Goal: Communication & Community: Answer question/provide support

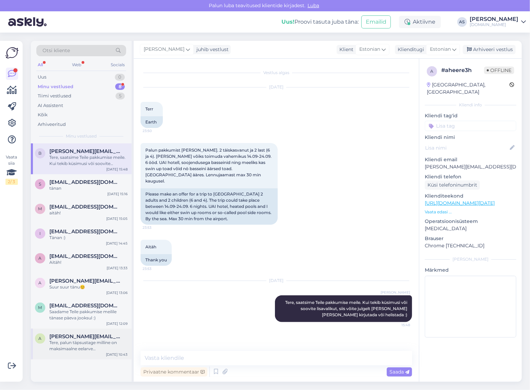
click at [91, 341] on div "Tere, palun täpsustage milline on maksimaalne eelarve [PERSON_NAME] kokku?" at bounding box center [88, 345] width 78 height 12
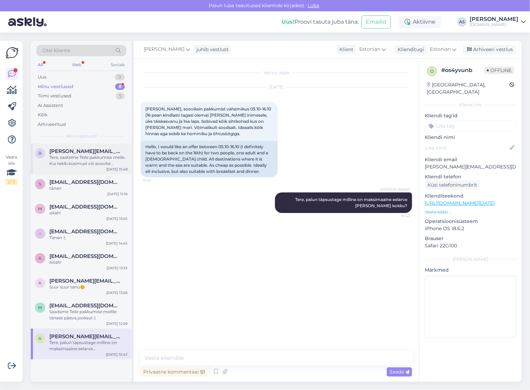
click at [101, 153] on span "[PERSON_NAME][EMAIL_ADDRESS][DOMAIN_NAME]" at bounding box center [84, 151] width 71 height 6
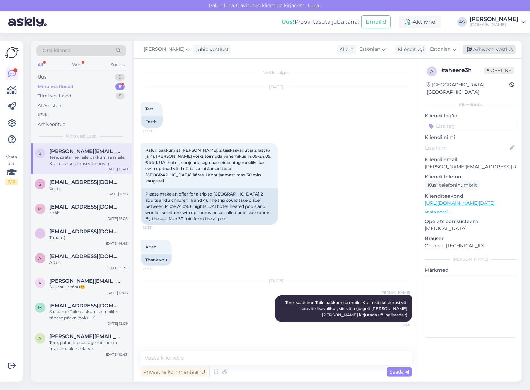
click at [489, 49] on div "Arhiveeri vestlus" at bounding box center [489, 49] width 53 height 9
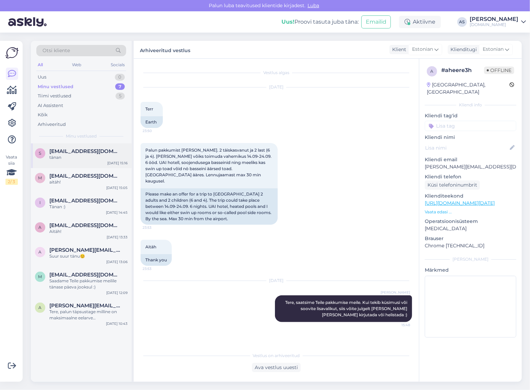
click at [89, 164] on div "s [EMAIL_ADDRESS][DOMAIN_NAME] tänan [DATE] 15:16" at bounding box center [81, 155] width 101 height 25
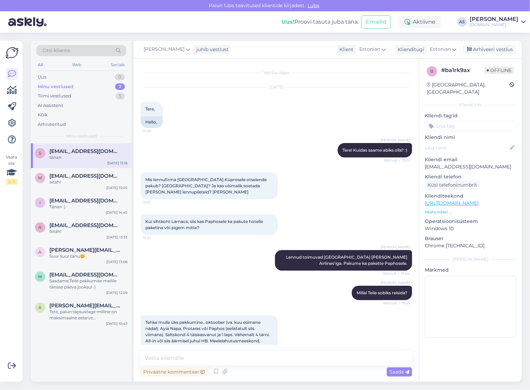
scroll to position [134, 0]
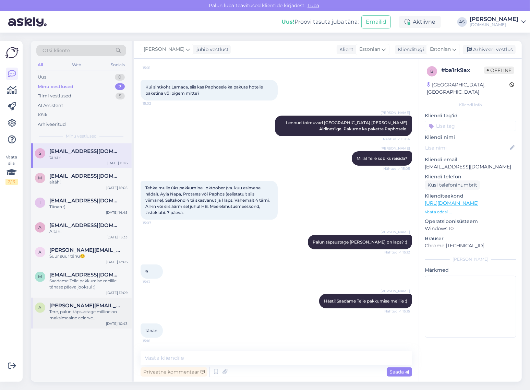
click at [79, 307] on span "[PERSON_NAME][EMAIL_ADDRESS][DOMAIN_NAME]" at bounding box center [84, 305] width 71 height 6
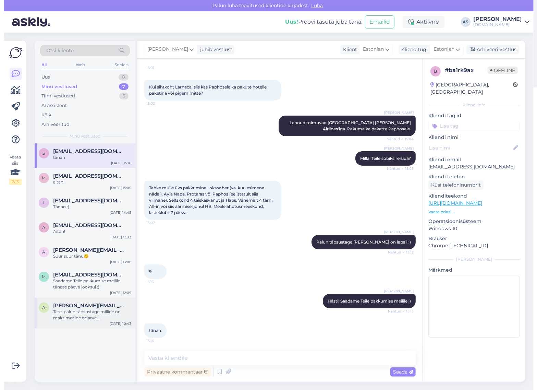
scroll to position [0, 0]
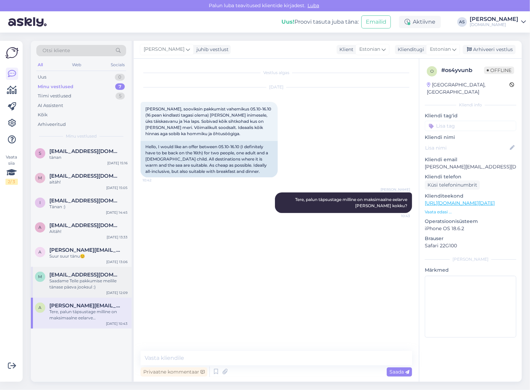
click at [76, 282] on div "Saadame Teile pakkumise meilile tänase päeva jooksul :)" at bounding box center [88, 284] width 78 height 12
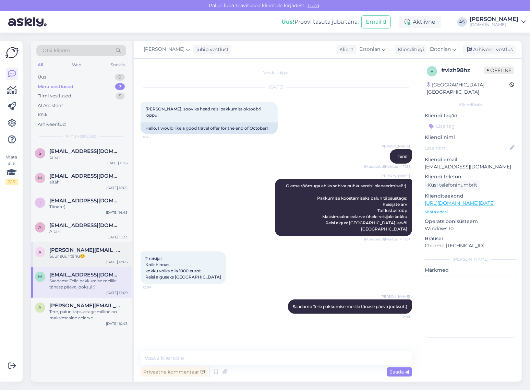
click at [90, 261] on div "a [PERSON_NAME][EMAIL_ADDRESS][DOMAIN_NAME] Suur suur tänu😊 [DATE] 13:06" at bounding box center [81, 254] width 101 height 25
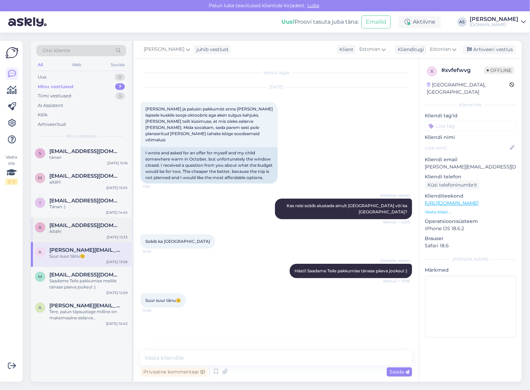
click at [76, 235] on div "a [EMAIL_ADDRESS][DOMAIN_NAME] Aitäh! [DATE] 13:33" at bounding box center [81, 229] width 101 height 25
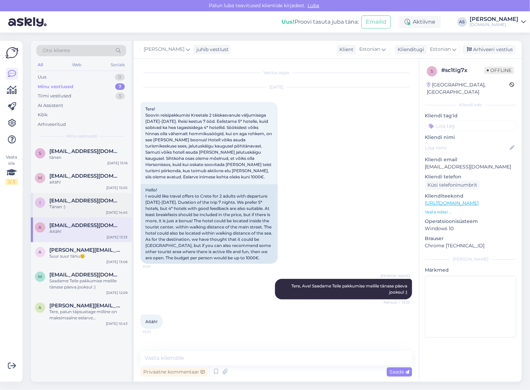
click at [74, 208] on div "Tänan :)" at bounding box center [88, 207] width 78 height 6
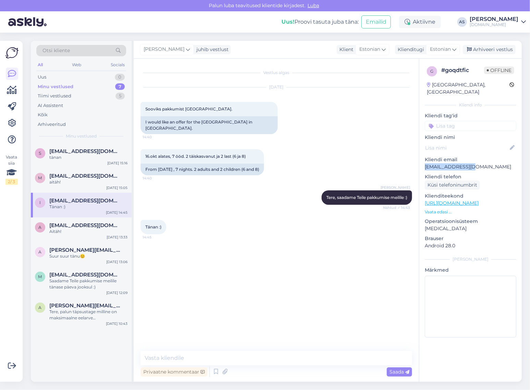
drag, startPoint x: 479, startPoint y: 157, endPoint x: 422, endPoint y: 162, distance: 57.5
click at [422, 162] on div "g # goqdtfic Offline [GEOGRAPHIC_DATA], [GEOGRAPHIC_DATA] info Kliendi tag'id K…" at bounding box center [470, 203] width 102 height 289
copy p "[EMAIL_ADDRESS][DOMAIN_NAME]"
click at [190, 357] on textarea at bounding box center [276, 358] width 271 height 14
type textarea "Saatsime Teile pakkumise meilile :)"
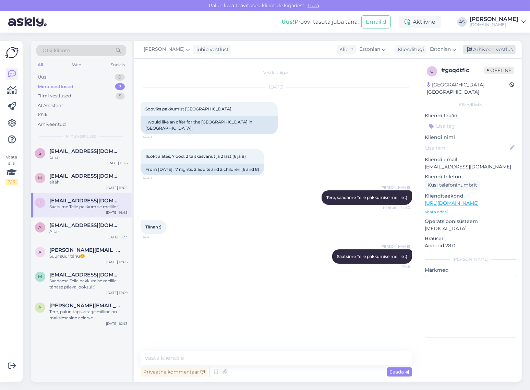
click at [504, 50] on div "Arhiveeri vestlus" at bounding box center [489, 49] width 53 height 9
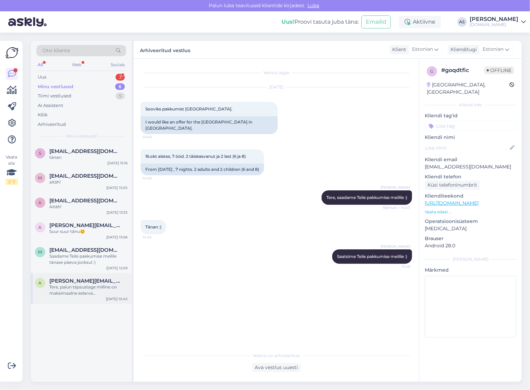
click at [100, 297] on div "a [PERSON_NAME][EMAIL_ADDRESS][DOMAIN_NAME] Tere, palun täpsustage milline on m…" at bounding box center [81, 288] width 101 height 31
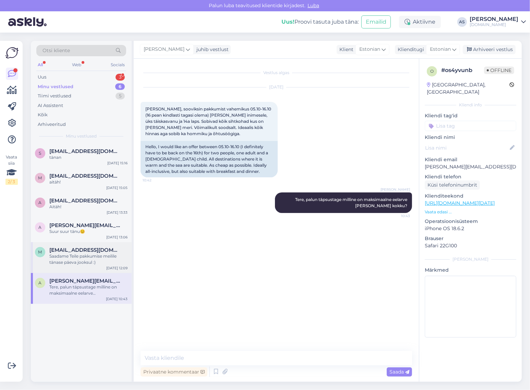
click at [86, 258] on div "Saadame Teile pakkumise meilile tänase päeva jooksul :)" at bounding box center [88, 259] width 78 height 12
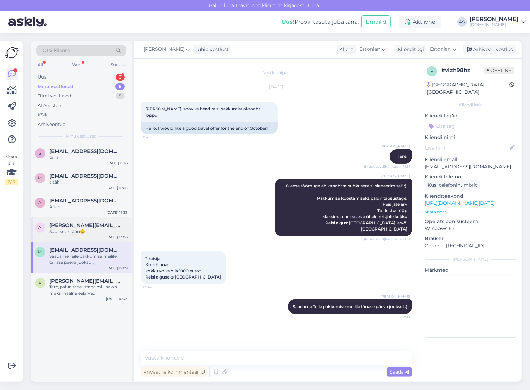
click at [102, 232] on div "Suur suur tänu😊" at bounding box center [88, 231] width 78 height 6
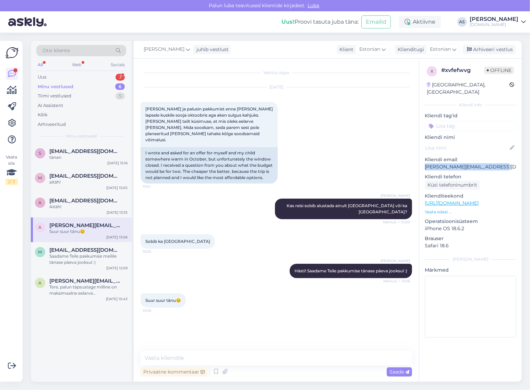
drag, startPoint x: 498, startPoint y: 161, endPoint x: 421, endPoint y: 159, distance: 77.5
click at [421, 159] on div "x # xvfefwvg Offline [GEOGRAPHIC_DATA], [GEOGRAPHIC_DATA] Kliendi info Kliendi …" at bounding box center [470, 203] width 102 height 289
copy p "[PERSON_NAME][EMAIL_ADDRESS][DOMAIN_NAME]"
click at [82, 290] on div "Tere, palun täpsustage milline on maksimaalne eelarve [PERSON_NAME] kokku?" at bounding box center [88, 290] width 78 height 12
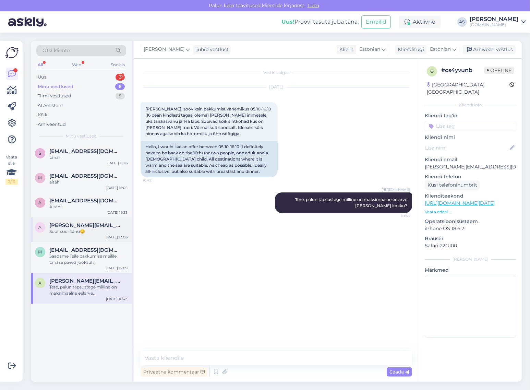
click at [68, 226] on span "[PERSON_NAME][EMAIL_ADDRESS][DOMAIN_NAME]" at bounding box center [84, 225] width 71 height 6
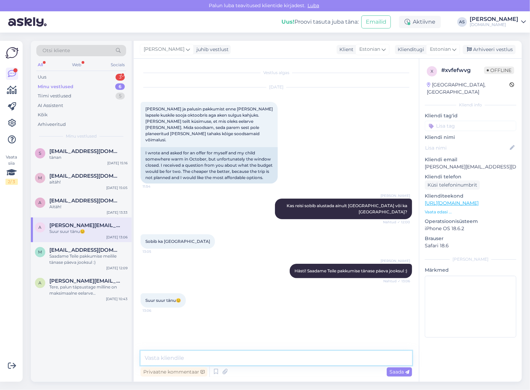
click at [263, 361] on textarea at bounding box center [276, 358] width 271 height 14
type textarea "Saatsime Teile pakkumise meilile :)"
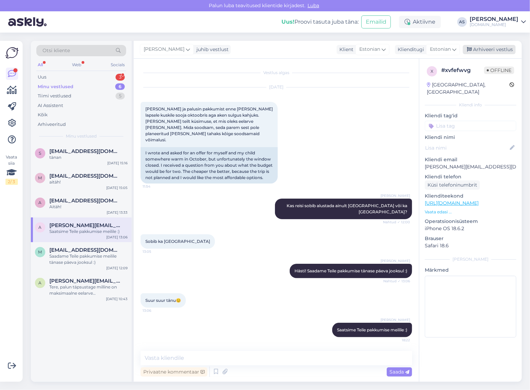
click at [504, 49] on div "Arhiveeri vestlus" at bounding box center [489, 49] width 53 height 9
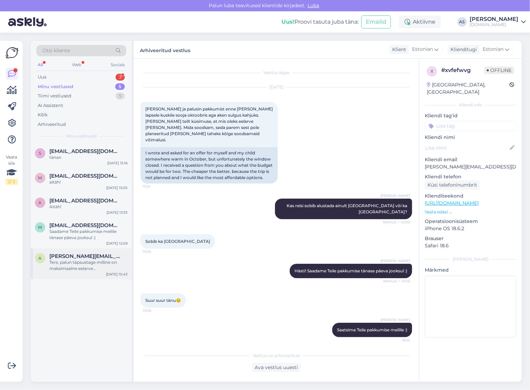
click at [81, 259] on div "Tere, palun täpsustage milline on maksimaalne eelarve [PERSON_NAME] kokku?" at bounding box center [88, 265] width 78 height 12
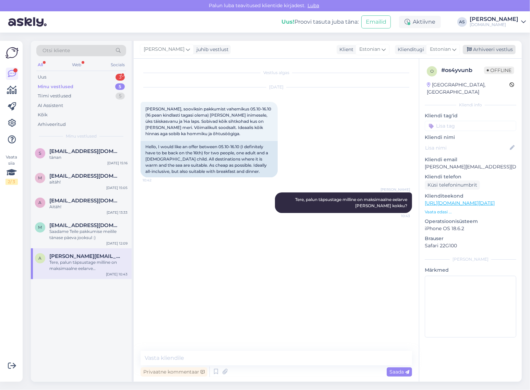
click at [510, 50] on div "Arhiveeri vestlus" at bounding box center [489, 49] width 53 height 9
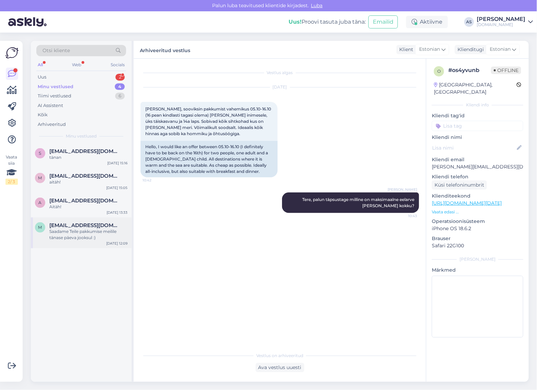
click at [83, 227] on span "[EMAIL_ADDRESS][DOMAIN_NAME]" at bounding box center [84, 225] width 71 height 6
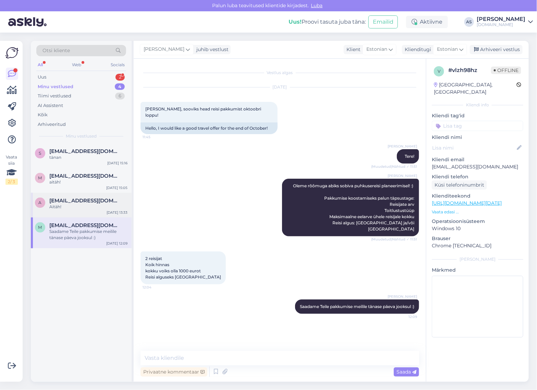
click at [86, 206] on div "Aitäh!" at bounding box center [88, 207] width 78 height 6
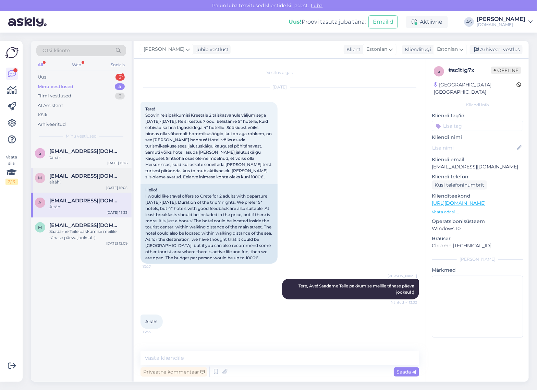
click at [95, 187] on div "m [EMAIL_ADDRESS][DOMAIN_NAME] aitäh! [DATE] 15:05" at bounding box center [81, 180] width 101 height 25
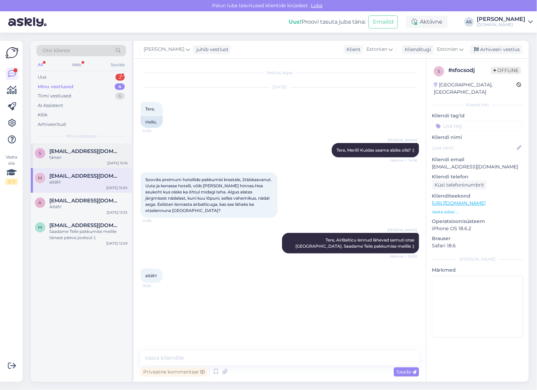
click at [84, 161] on div "s [EMAIL_ADDRESS][DOMAIN_NAME] tänan [DATE] 15:16" at bounding box center [81, 155] width 101 height 25
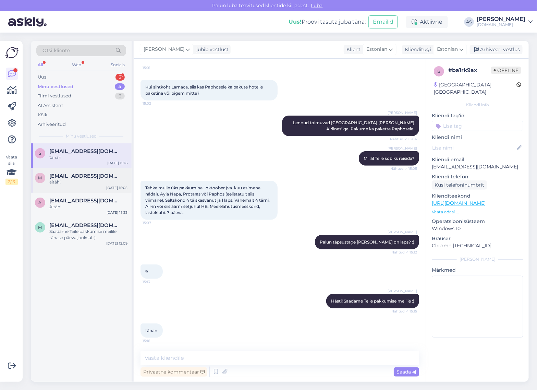
click at [86, 183] on div "aitäh!" at bounding box center [88, 182] width 78 height 6
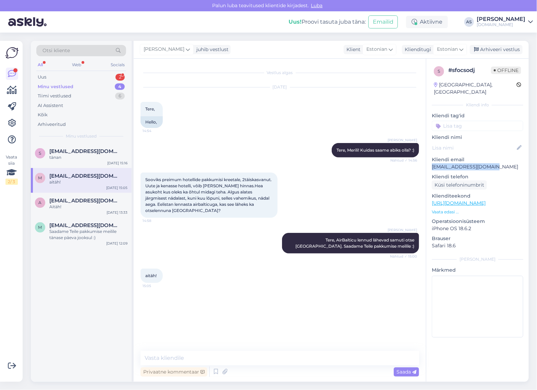
drag, startPoint x: 452, startPoint y: 159, endPoint x: 427, endPoint y: 160, distance: 24.7
click at [427, 160] on div "s # sfocsodj Offline [GEOGRAPHIC_DATA], [GEOGRAPHIC_DATA] Kliendi info Kliendi …" at bounding box center [477, 203] width 102 height 289
copy p "[EMAIL_ADDRESS][DOMAIN_NAME]"
click at [199, 351] on textarea at bounding box center [280, 358] width 279 height 14
click at [194, 351] on textarea at bounding box center [280, 358] width 279 height 14
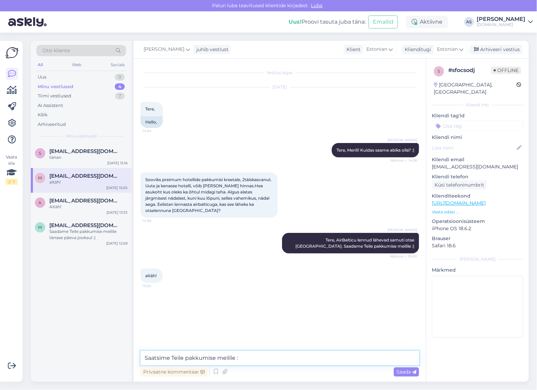
type textarea "Saatsime Teile pakkumise meilile :)"
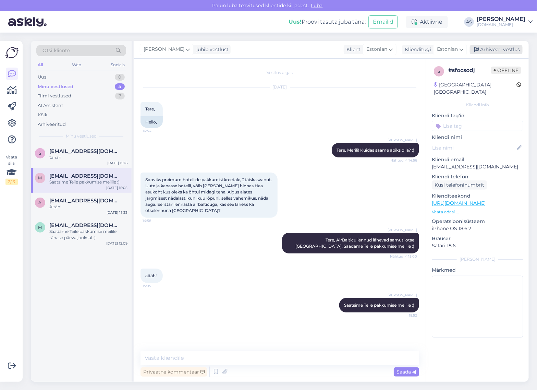
click at [497, 52] on div "Arhiveeri vestlus" at bounding box center [496, 49] width 53 height 9
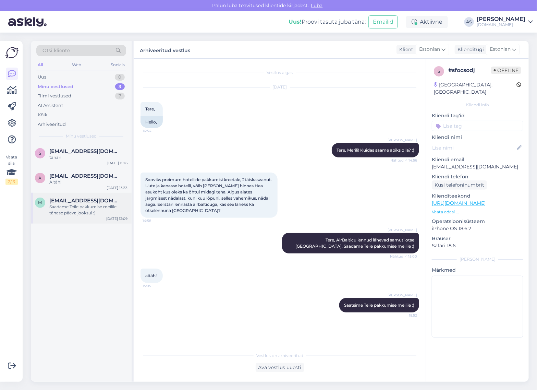
click at [84, 211] on div "Saadame Teile pakkumise meilile tänase päeva jooksul :)" at bounding box center [88, 210] width 78 height 12
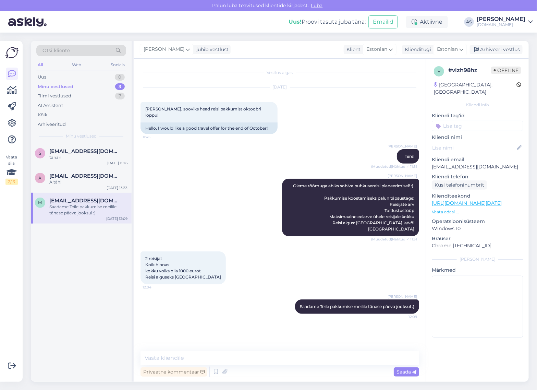
click at [91, 213] on div "Saadame Teile pakkumise meilile tänase päeva jooksul :)" at bounding box center [88, 210] width 78 height 12
click at [88, 187] on div "a [EMAIL_ADDRESS][DOMAIN_NAME] Aitäh! [DATE] 13:33" at bounding box center [81, 180] width 101 height 25
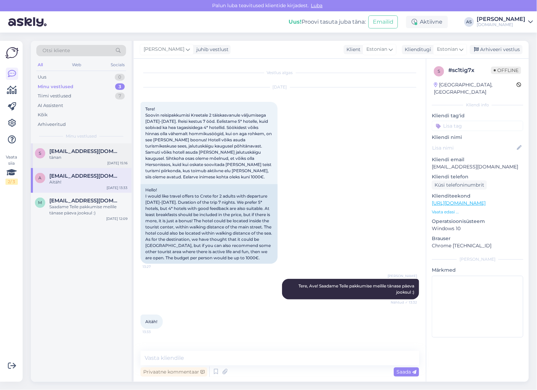
click at [84, 163] on div "s [EMAIL_ADDRESS][DOMAIN_NAME] tänan [DATE] 15:16" at bounding box center [81, 155] width 101 height 25
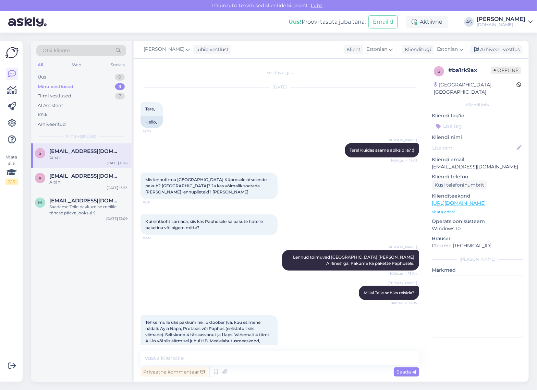
scroll to position [134, 0]
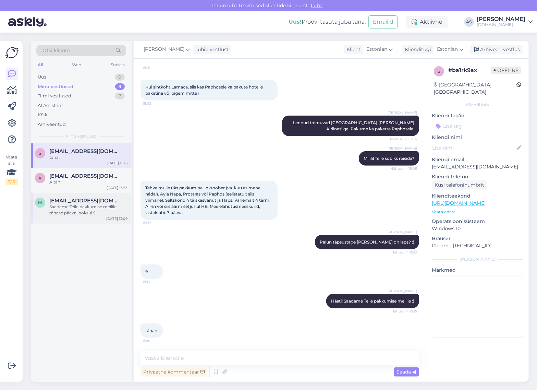
click at [62, 200] on span "[EMAIL_ADDRESS][DOMAIN_NAME]" at bounding box center [84, 200] width 71 height 6
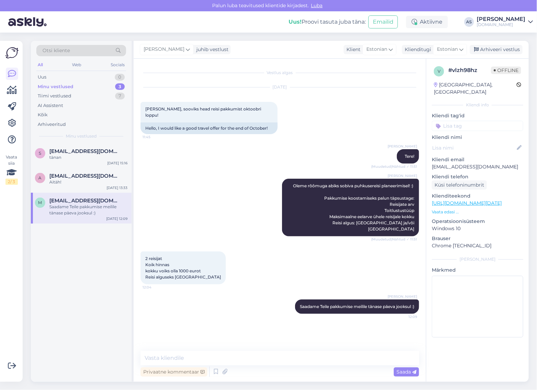
scroll to position [0, 0]
drag, startPoint x: 514, startPoint y: 157, endPoint x: 426, endPoint y: 162, distance: 88.6
click at [426, 162] on div "v # vlzh98hz Offline [GEOGRAPHIC_DATA], [GEOGRAPHIC_DATA] Kliendi info Kliendi …" at bounding box center [477, 220] width 103 height 323
copy p "[EMAIL_ADDRESS][DOMAIN_NAME]"
click at [233, 351] on div "Vestlus algas [DATE] tere, sooviks head reisi pakkumist oktoobri loppu! 11:45 H…" at bounding box center [280, 220] width 292 height 323
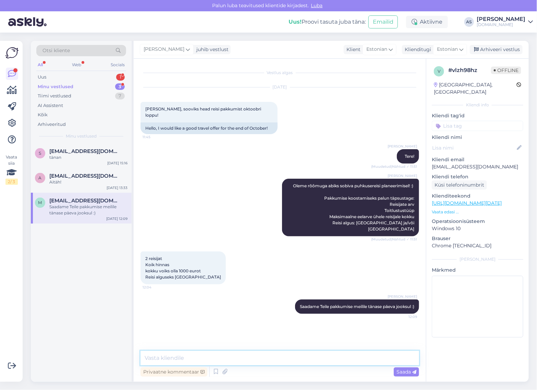
click at [232, 355] on textarea at bounding box center [280, 358] width 279 height 14
click at [230, 356] on textarea at bounding box center [280, 358] width 279 height 14
type textarea "Saatsime Teile pakkumise meilile :)"
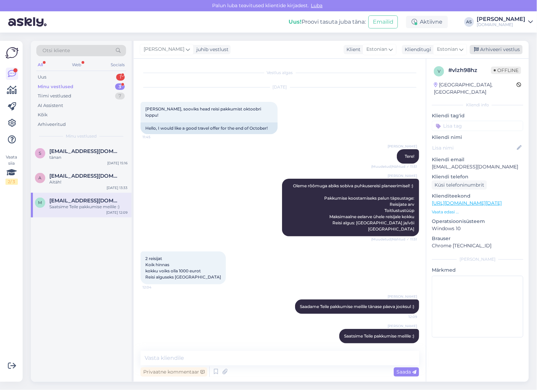
click at [501, 52] on div "Arhiveeri vestlus" at bounding box center [496, 49] width 53 height 9
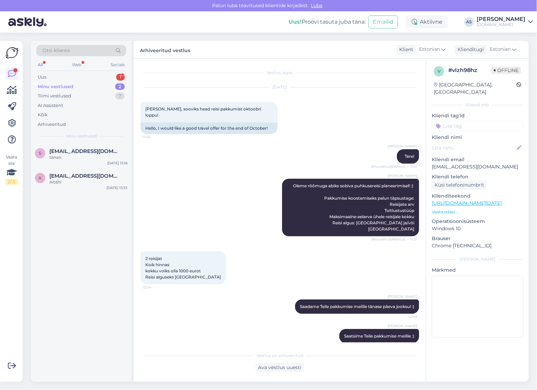
click at [88, 171] on div "a [EMAIL_ADDRESS][DOMAIN_NAME] Aitäh! [DATE] 13:33" at bounding box center [81, 180] width 101 height 25
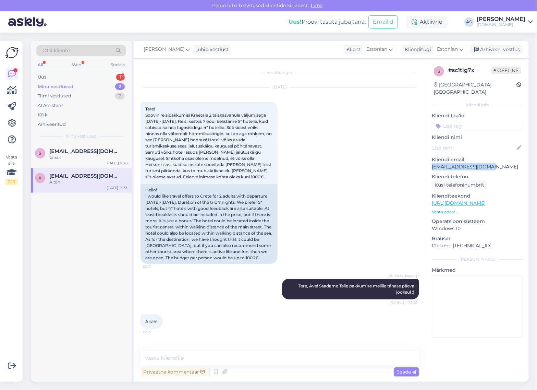
drag, startPoint x: 502, startPoint y: 160, endPoint x: 426, endPoint y: 161, distance: 76.1
click at [426, 161] on div "s # sc1tig7x Offline [GEOGRAPHIC_DATA], [GEOGRAPHIC_DATA] Kliendi info Kliendi …" at bounding box center [477, 203] width 102 height 289
copy p "[EMAIL_ADDRESS][DOMAIN_NAME]"
drag, startPoint x: 243, startPoint y: 114, endPoint x: 179, endPoint y: 123, distance: 65.5
click at [179, 123] on div "Tere! Soovin reisipakkumisi Kreetale 2 täiskasvanule väljumisega [DATE]-[DATE].…" at bounding box center [209, 143] width 137 height 82
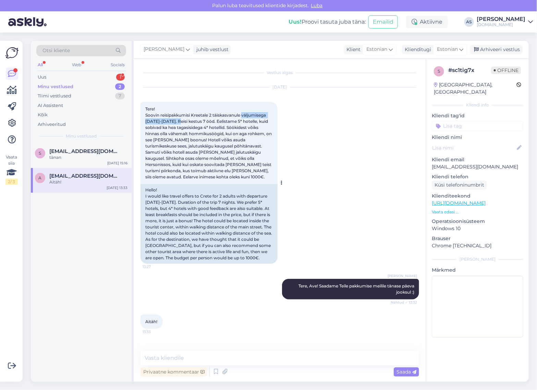
copy span "väljumisega [DATE]-[DATE]"
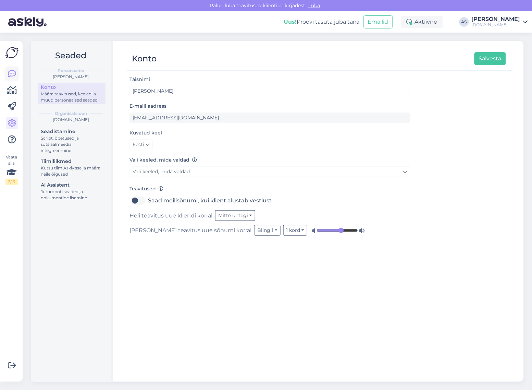
click at [12, 77] on icon at bounding box center [12, 74] width 8 height 8
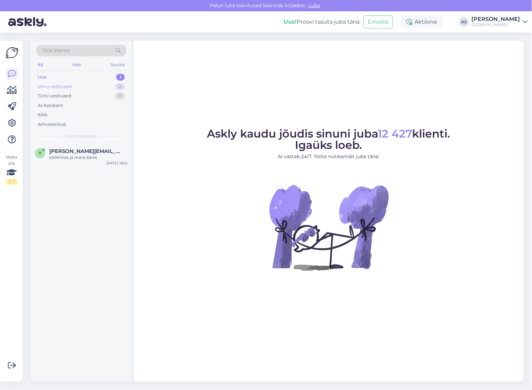
click at [87, 86] on div "Minu vestlused 2" at bounding box center [81, 87] width 90 height 10
drag, startPoint x: 95, startPoint y: 164, endPoint x: 94, endPoint y: 171, distance: 7.1
click at [95, 165] on div "s [EMAIL_ADDRESS][DOMAIN_NAME] tänan [DATE] 15:16" at bounding box center [81, 155] width 101 height 25
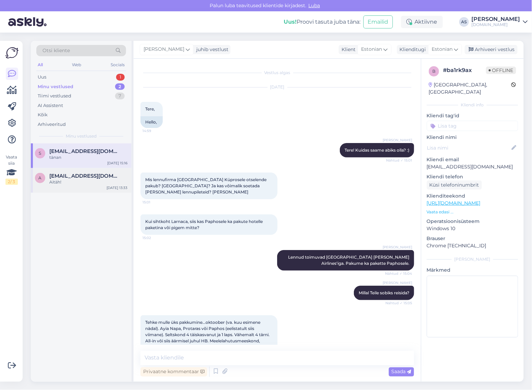
scroll to position [134, 0]
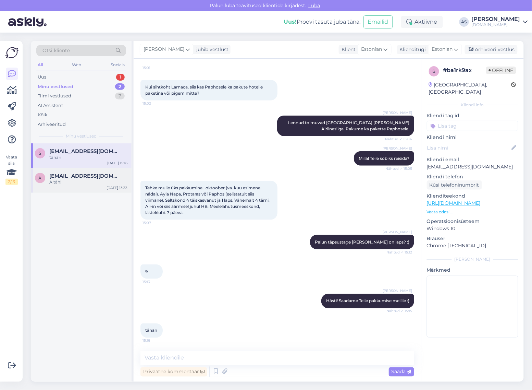
click at [92, 179] on div "Aitäh!" at bounding box center [88, 182] width 78 height 6
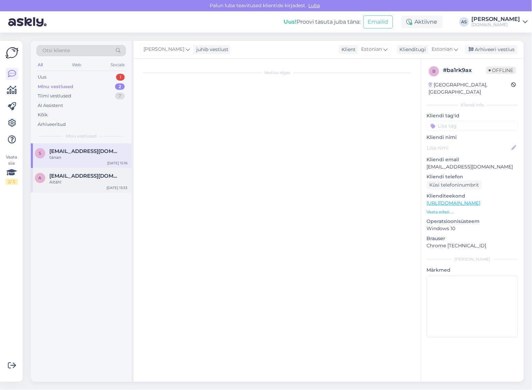
scroll to position [0, 0]
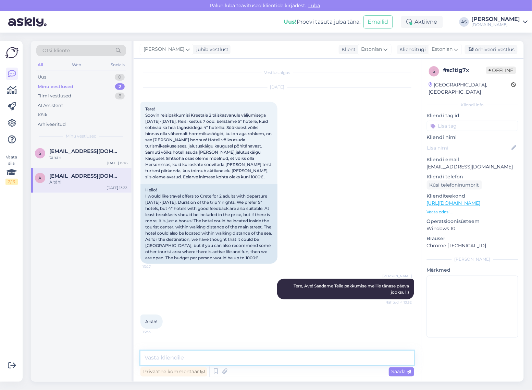
click at [190, 361] on textarea at bounding box center [278, 358] width 274 height 14
type textarea "Saatsime Teile pakkumise meilile :)"
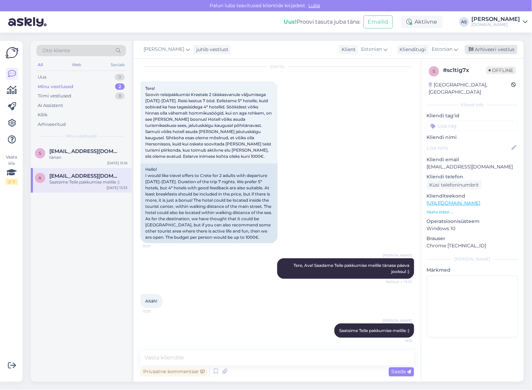
click at [488, 49] on div "Arhiveeri vestlus" at bounding box center [491, 49] width 53 height 9
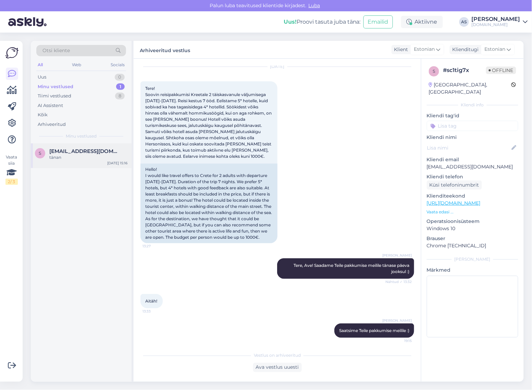
click at [75, 160] on div "tänan" at bounding box center [88, 157] width 78 height 6
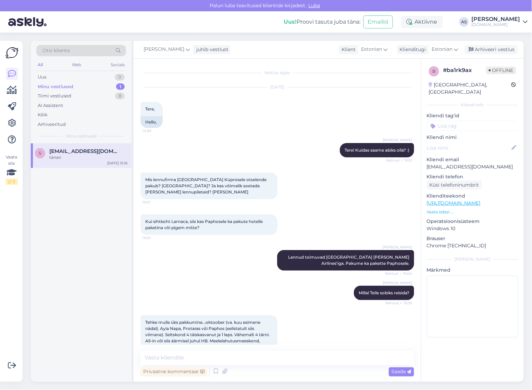
scroll to position [134, 0]
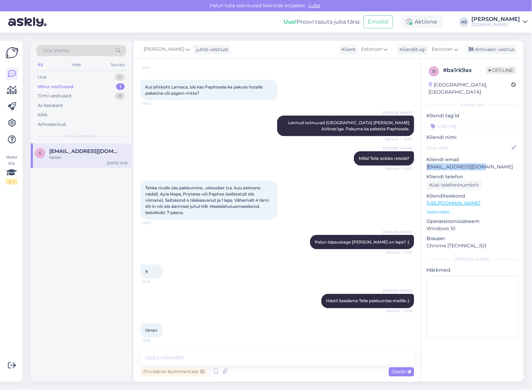
drag, startPoint x: 487, startPoint y: 158, endPoint x: 422, endPoint y: 159, distance: 65.1
click at [422, 159] on div "b # ba1rk9ax Offline Estonia, Tallinn Kliendi info Kliendi tag'id Kliendi nimi …" at bounding box center [473, 203] width 102 height 289
copy p "[EMAIL_ADDRESS][DOMAIN_NAME]"
click at [212, 353] on textarea at bounding box center [278, 358] width 274 height 14
click at [189, 357] on textarea at bounding box center [278, 358] width 274 height 14
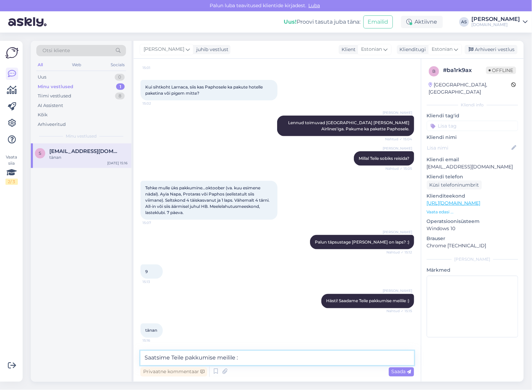
type textarea "Saatsime Teile pakkumise meilile :)"
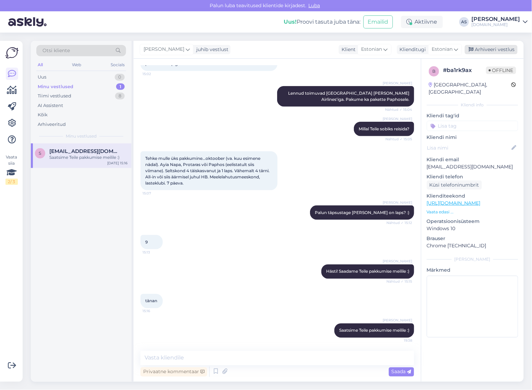
click at [498, 47] on div "Arhiveeri vestlus" at bounding box center [491, 49] width 53 height 9
